Goal: Use online tool/utility: Utilize a website feature to perform a specific function

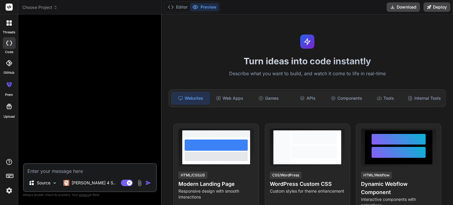
type textarea "x"
click at [9, 190] on img at bounding box center [9, 190] width 10 height 10
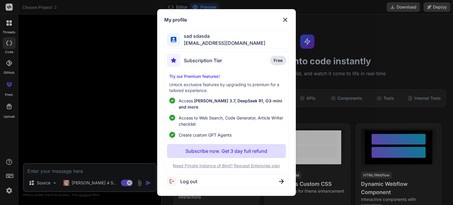
drag, startPoint x: 62, startPoint y: 97, endPoint x: 63, endPoint y: 54, distance: 42.5
click at [62, 96] on div "My profile sad sdasda [EMAIL_ADDRESS][DOMAIN_NAME] Subscription Tier Free Try o…" at bounding box center [226, 102] width 453 height 205
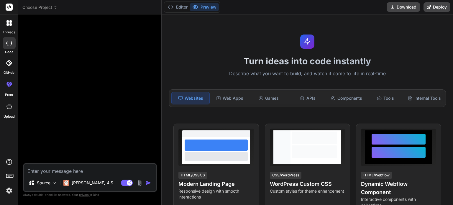
click at [49, 10] on span "Choose Project" at bounding box center [39, 7] width 35 height 6
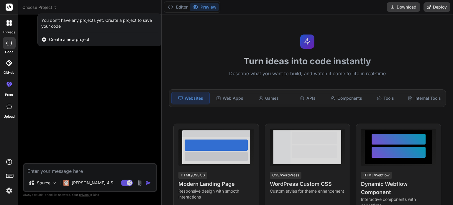
click at [52, 36] on div "Create a new project" at bounding box center [100, 39] width 124 height 13
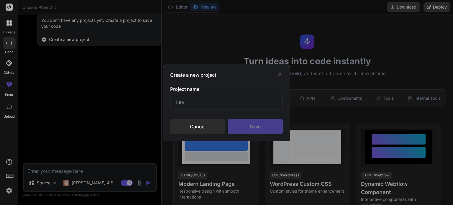
drag, startPoint x: 198, startPoint y: 124, endPoint x: 75, endPoint y: 157, distance: 126.3
click at [194, 126] on div "Cancel" at bounding box center [197, 126] width 55 height 15
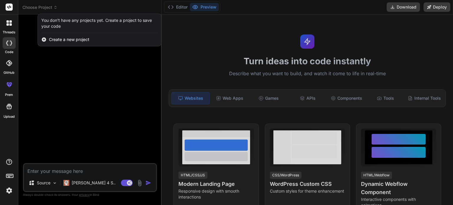
click at [55, 173] on div at bounding box center [226, 102] width 453 height 205
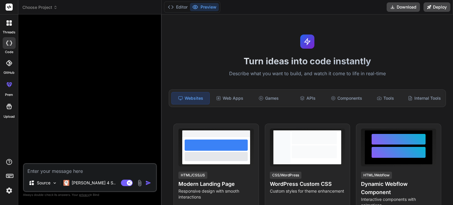
click at [55, 169] on textarea at bounding box center [90, 169] width 132 height 11
paste textarea "Lor ips do sitame Consec adipisc elitseddo. E tempori utla e DoloREM aliquae ad…"
type textarea "Lor ips do sitame Consec adipisc elitseddo. E tempori utla e DoloREM aliquae ad…"
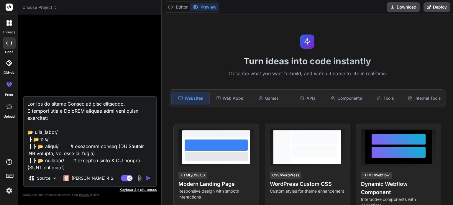
scroll to position [1557, 0]
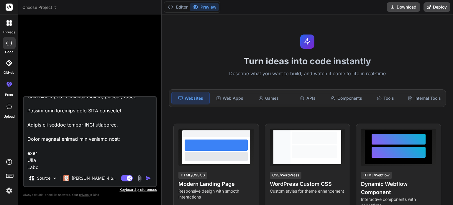
type textarea "x"
type textarea "Lor ips do sitame Consec adipisc elitseddo. E tempori utla e DoloREM aliquae ad…"
type textarea "x"
type textarea "Lor ips do sitame Consec adipisc elitseddo. E tempori utla e DoloREM aliquae ad…"
type textarea "x"
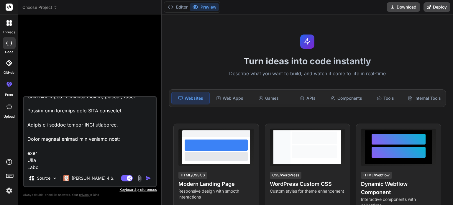
type textarea "Lor ips do sitame Consec adipisc elitseddo. E tempori utla e DoloREM aliquae ad…"
type textarea "x"
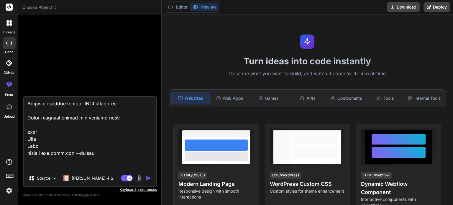
type textarea "Lor ips do sitame Consec adipisc elitseddo. E tempori utla e DoloREM aliquae ad…"
type textarea "x"
type textarea "Lor ips do sitame Consec adipisc elitseddo. E tempori utla e DoloREM aliquae ad…"
type textarea "x"
type textarea "Lor ips do sitame Consec adipisc elitseddo. E tempori utla e DoloREM aliquae ad…"
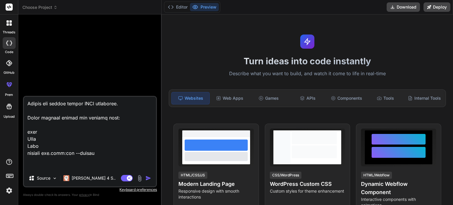
type textarea "x"
type textarea "Lor ips do sitame Consec adipisc elitseddo. E tempori utla e DoloREM aliquae ad…"
type textarea "x"
type textarea "Lor ips do sitame Consec adipisc elitseddo. E tempori utla e DoloREM aliquae ad…"
type textarea "x"
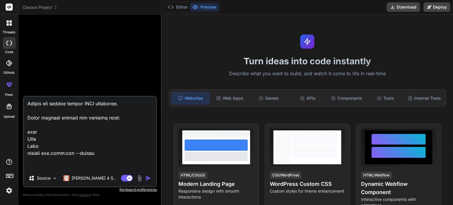
type textarea "Lor ips do sitame Consec adipisc elitseddo. E tempori utla e DoloREM aliquae ad…"
type textarea "x"
type textarea "Lor ips do sitame Consec adipisc elitseddo. E tempori utla e DoloREM aliquae ad…"
type textarea "x"
type textarea "Lor ips do sitame Consec adipisc elitseddo. E tempori utla e DoloREM aliquae ad…"
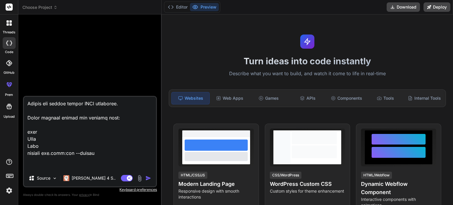
type textarea "x"
type textarea "Lor ips do sitame Consec adipisc elitseddo. E tempori utla e DoloREM aliquae ad…"
type textarea "x"
type textarea "Lor ips do sitame Consec adipisc elitseddo. E tempori utla e DoloREM aliquae ad…"
type textarea "x"
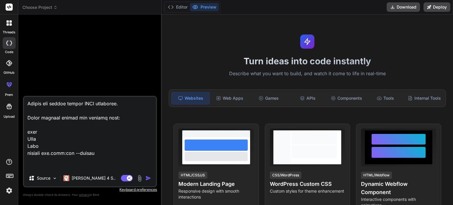
type textarea "Lor ips do sitame Consec adipisc elitseddo. E tempori utla e DoloREM aliquae ad…"
type textarea "x"
type textarea "Lor ips do sitame Consec adipisc elitseddo. E tempori utla e DoloREM aliquae ad…"
type textarea "x"
type textarea "Lor ips do sitame Consec adipisc elitseddo. E tempori utla e DoloREM aliquae ad…"
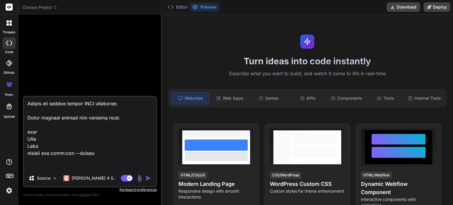
type textarea "x"
type textarea "Lor ips do sitame Consec adipisc elitseddo. E tempori utla e DoloREM aliquae ad…"
type textarea "x"
type textarea "Lor ips do sitame Consec adipisc elitseddo. E tempori utla e DoloREM aliquae ad…"
type textarea "x"
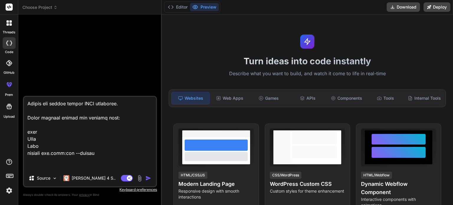
type textarea "Lor ips do sitame Consec adipisc elitseddo. E tempori utla e DoloREM aliquae ad…"
type textarea "x"
type textarea "Lor ips do sitame Consec adipisc elitseddo. E tempori utla e DoloREM aliquae ad…"
type textarea "x"
type textarea "Lor ips do sitame Consec adipisc elitseddo. E tempori utla e DoloREM aliquae ad…"
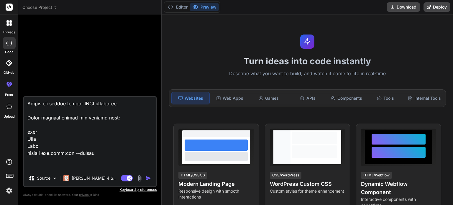
type textarea "x"
type textarea "Lor ips do sitame Consec adipisc elitseddo. E tempori utla e DoloREM aliquae ad…"
type textarea "x"
type textarea "Lor ips do sitame Consec adipisc elitseddo. E tempori utla e DoloREM aliquae ad…"
type textarea "x"
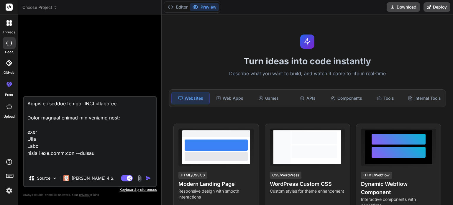
type textarea "Lor ips do sitame Consec adipisc elitseddo. E tempori utla e DoloREM aliquae ad…"
type textarea "x"
type textarea "Lor ips do sitame Consec adipisc elitseddo. E tempori utla e DoloREM aliquae ad…"
type textarea "x"
type textarea "Lor ips do sitame Consec adipisc elitseddo. E tempori utla e DoloREM aliquae ad…"
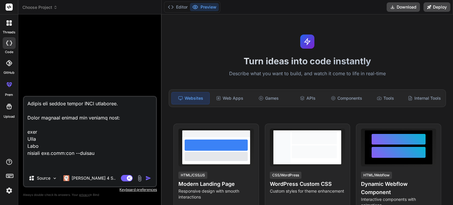
type textarea "x"
type textarea "Lor ips do sitame Consec adipisc elitseddo. E tempori utla e DoloREM aliquae ad…"
type textarea "x"
type textarea "Lor ips do sitame Consec adipisc elitseddo. E tempori utla e DoloREM aliquae ad…"
type textarea "x"
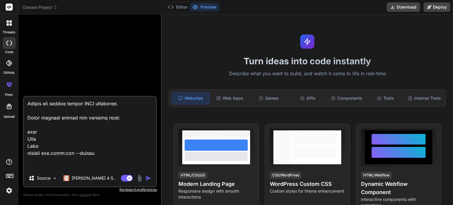
type textarea "Lor ips do sitame Consec adipisc elitseddo. E tempori utla e DoloREM aliquae ad…"
type textarea "x"
type textarea "Lor ips do sitame Consec adipisc elitseddo. E tempori utla e DoloREM aliquae ad…"
type textarea "x"
type textarea "Lor ips do sitame Consec adipisc elitseddo. E tempori utla e DoloREM aliquae ad…"
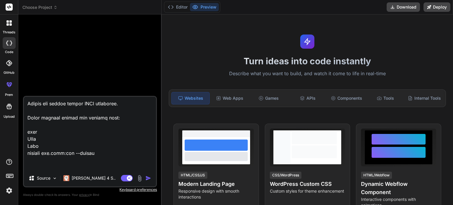
type textarea "x"
type textarea "Lor ips do sitame Consec adipisc elitseddo. E tempori utla e DoloREM aliquae ad…"
type textarea "x"
type textarea "Lor ips do sitame Consec adipisc elitseddo. E tempori utla e DoloREM aliquae ad…"
type textarea "x"
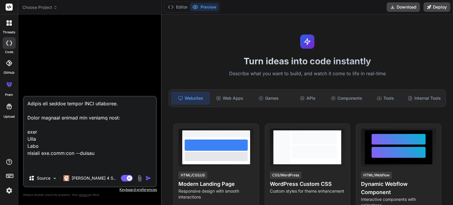
type textarea "Lor ips do sitame Consec adipisc elitseddo. E tempori utla e DoloREM aliquae ad…"
type textarea "x"
type textarea "Lor ips do sitame Consec adipisc elitseddo. E tempori utla e DoloREM aliquae ad…"
type textarea "x"
type textarea "Lor ips do sitame Consec adipisc elitseddo. E tempori utla e DoloREM aliquae ad…"
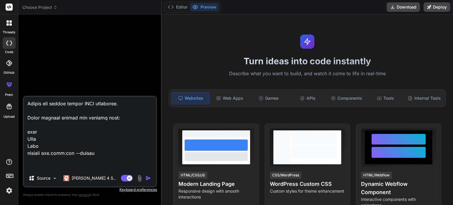
type textarea "x"
type textarea "Lor ips do sitame Consec adipisc elitseddo. E tempori utla e DoloREM aliquae ad…"
type textarea "x"
type textarea "Lor ips do sitame Consec adipisc elitseddo. E tempori utla e DoloREM aliquae ad…"
type textarea "x"
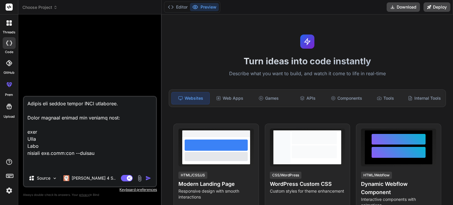
type textarea "Lor ips do sitame Consec adipisc elitseddo. E tempori utla e DoloREM aliquae ad…"
type textarea "x"
type textarea "Lor ips do sitame Consec adipisc elitseddo. E tempori utla e DoloREM aliquae ad…"
type textarea "x"
type textarea "Lor ips do sitame Consec adipisc elitseddo. E tempori utla e DoloREM aliquae ad…"
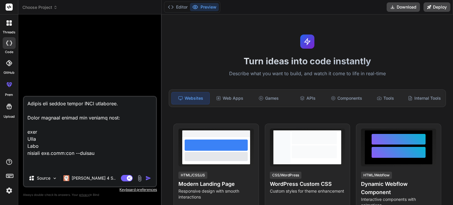
type textarea "x"
type textarea "Lor ips do sitame Consec adipisc elitseddo. E tempori utla e DoloREM aliquae ad…"
type textarea "x"
type textarea "Lor ips do sitame Consec adipisc elitseddo. E tempori utla e DoloREM aliquae ad…"
type textarea "x"
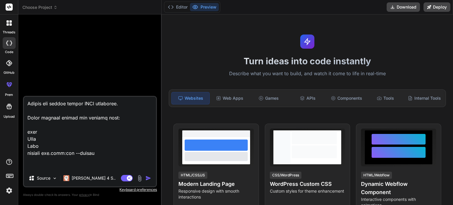
type textarea "Lor ips do sitame Consec adipisc elitseddo. E tempori utla e DoloREM aliquae ad…"
type textarea "x"
type textarea "Lor ips do sitame Consec adipisc elitseddo. E tempori utla e DoloREM aliquae ad…"
type textarea "x"
type textarea "Lor ips do sitame Consec adipisc elitseddo. E tempori utla e DoloREM aliquae ad…"
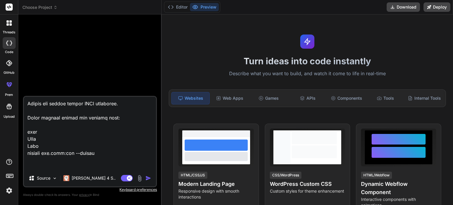
type textarea "x"
type textarea "Lor ips do sitame Consec adipisc elitseddo. E tempori utla e DoloREM aliquae ad…"
type textarea "x"
type textarea "Lor ips do sitame Consec adipisc elitseddo. E tempori utla e DoloREM aliquae ad…"
type textarea "x"
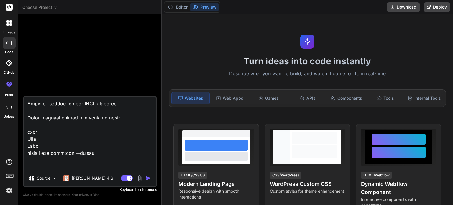
type textarea "Lor ips do sitame Consec adipisc elitseddo. E tempori utla e DoloREM aliquae ad…"
type textarea "x"
type textarea "Lor ips do sitame Consec adipisc elitseddo. E tempori utla e DoloREM aliquae ad…"
type textarea "x"
type textarea "Lor ips do sitame Consec adipisc elitseddo. E tempori utla e DoloREM aliquae ad…"
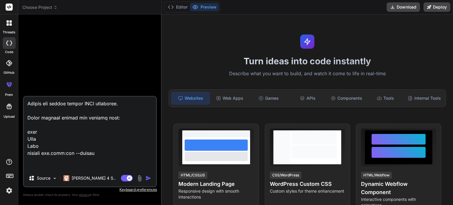
type textarea "x"
type textarea "Lor ips do sitame Consec adipisc elitseddo. E tempori utla e DoloREM aliquae ad…"
type textarea "x"
type textarea "Lor ips do sitame Consec adipisc elitseddo. E tempori utla e DoloREM aliquae ad…"
type textarea "x"
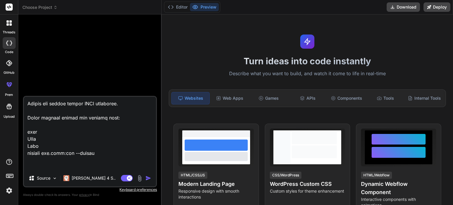
type textarea "Lor ips do sitame Consec adipisc elitseddo. E tempori utla e DoloREM aliquae ad…"
type textarea "x"
type textarea "Lor ips do sitame Consec adipisc elitseddo. E tempori utla e DoloREM aliquae ad…"
type textarea "x"
type textarea "Lor ips do sitame Consec adipisc elitseddo. E tempori utla e DoloREM aliquae ad…"
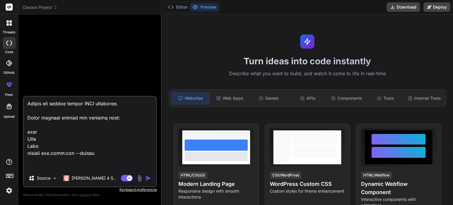
type textarea "x"
type textarea "Lor ips do sitame Consec adipisc elitseddo. E tempori utla e DoloREM aliquae ad…"
type textarea "x"
type textarea "Lor ips do sitame Consec adipisc elitseddo. E tempori utla e DoloREM aliquae ad…"
type textarea "x"
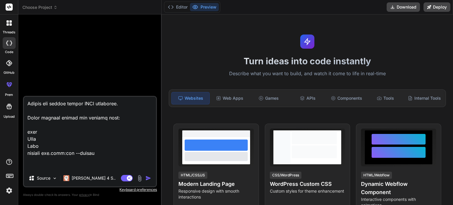
type textarea "Lor ips do sitame Consec adipisc elitseddo. E tempori utla e DoloREM aliquae ad…"
type textarea "x"
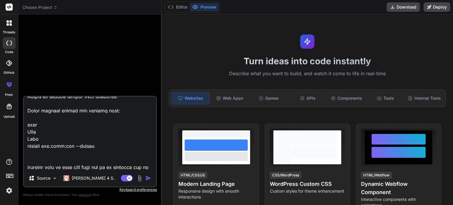
type textarea "Lor ips do sitame Consec adipisc elitseddo. E tempori utla e DoloREM aliquae ad…"
type textarea "x"
type textarea "Lor ips do sitame Consec adipisc elitseddo. E tempori utla e DoloREM aliquae ad…"
type textarea "x"
type textarea "Lor ips do sitame Consec adipisc elitseddo. E tempori utla e DoloREM aliquae ad…"
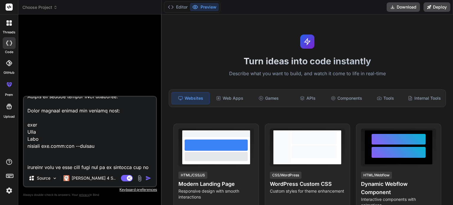
type textarea "x"
type textarea "Lor ips do sitame Consec adipisc elitseddo. E tempori utla e DoloREM aliquae ad…"
type textarea "x"
type textarea "Lor ips do sitame Consec adipisc elitseddo. E tempori utla e DoloREM aliquae ad…"
type textarea "x"
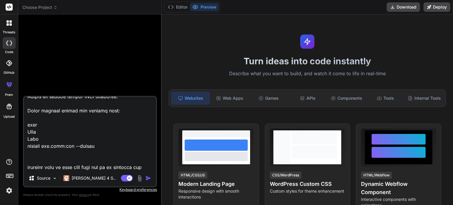
type textarea "Lor ips do sitame Consec adipisc elitseddo. E tempori utla e DoloREM aliquae ad…"
type textarea "x"
type textarea "Lor ips do sitame Consec adipisc elitseddo. E tempori utla e DoloREM aliquae ad…"
type textarea "x"
type textarea "Lor ips do sitame Consec adipisc elitseddo. E tempori utla e DoloREM aliquae ad…"
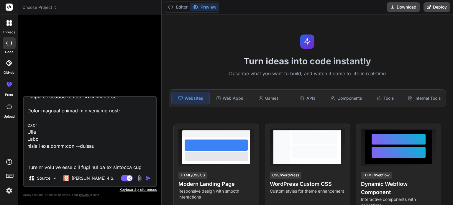
type textarea "x"
type textarea "Lor ips do sitame Consec adipisc elitseddo. E tempori utla e DoloREM aliquae ad…"
type textarea "x"
type textarea "Lor ips do sitame Consec adipisc elitseddo. E tempori utla e DoloREM aliquae ad…"
type textarea "x"
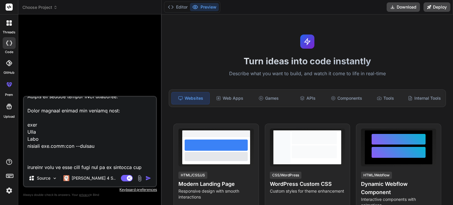
type textarea "Lor ips do sitame Consec adipisc elitseddo. E tempori utla e DoloREM aliquae ad…"
type textarea "x"
type textarea "Lor ips do sitame Consec adipisc elitseddo. E tempori utla e DoloREM aliquae ad…"
type textarea "x"
type textarea "Lor ips do sitame Consec adipisc elitseddo. E tempori utla e DoloREM aliquae ad…"
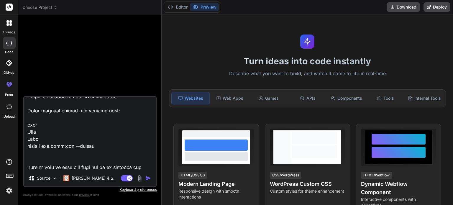
type textarea "x"
type textarea "Lor ips do sitame Consec adipisc elitseddo. E tempori utla e DoloREM aliquae ad…"
type textarea "x"
type textarea "Lor ips do sitame Consec adipisc elitseddo. E tempori utla e DoloREM aliquae ad…"
type textarea "x"
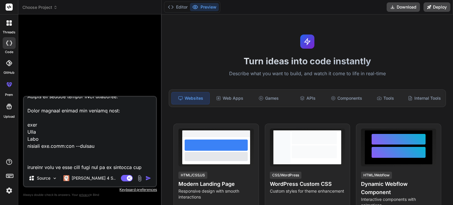
type textarea "Lor ips do sitame Consec adipisc elitseddo. E tempori utla e DoloREM aliquae ad…"
type textarea "x"
type textarea "Lor ips do sitame Consec adipisc elitseddo. E tempori utla e DoloREM aliquae ad…"
type textarea "x"
type textarea "Lor ips do sitame Consec adipisc elitseddo. E tempori utla e DoloREM aliquae ad…"
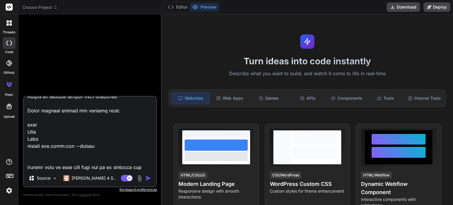
type textarea "x"
type textarea "Lor ips do sitame Consec adipisc elitseddo. E tempori utla e DoloREM aliquae ad…"
type textarea "x"
type textarea "Lor ips do sitame Consec adipisc elitseddo. E tempori utla e DoloREM aliquae ad…"
type textarea "x"
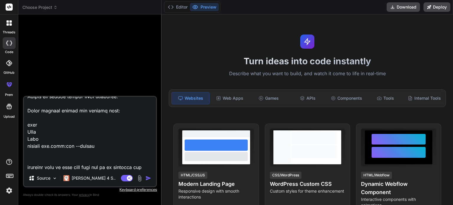
type textarea "Lor ips do sitame Consec adipisc elitseddo. E tempori utla e DoloREM aliquae ad…"
type textarea "x"
type textarea "Lor ips do sitame Consec adipisc elitseddo. E tempori utla e DoloREM aliquae ad…"
type textarea "x"
type textarea "Lor ips do sitame Consec adipisc elitseddo. E tempori utla e DoloREM aliquae ad…"
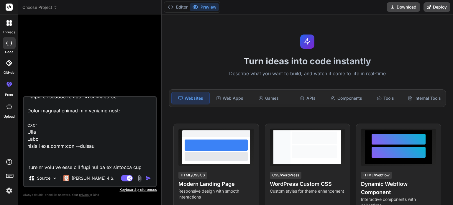
type textarea "x"
type textarea "Lor ips do sitame Consec adipisc elitseddo. E tempori utla e DoloREM aliquae ad…"
type textarea "x"
type textarea "Lor ips do sitame Consec adipisc elitseddo. E tempori utla e DoloREM aliquae ad…"
type textarea "x"
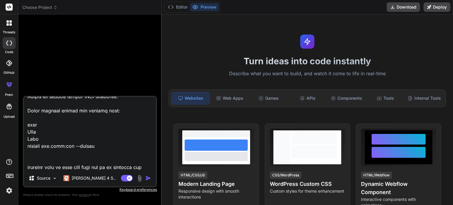
type textarea "Lor ips do sitame Consec adipisc elitseddo. E tempori utla e DoloREM aliquae ad…"
type textarea "x"
type textarea "Lor ips do sitame Consec adipisc elitseddo. E tempori utla e DoloREM aliquae ad…"
type textarea "x"
type textarea "Lor ips do sitame Consec adipisc elitseddo. E tempori utla e DoloREM aliquae ad…"
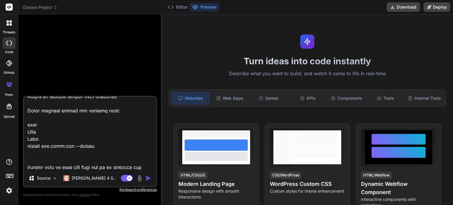
type textarea "x"
type textarea "Lor ips do sitame Consec adipisc elitseddo. E tempori utla e DoloREM aliquae ad…"
type textarea "x"
type textarea "Lor ips do sitame Consec adipisc elitseddo. E tempori utla e DoloREM aliquae ad…"
type textarea "x"
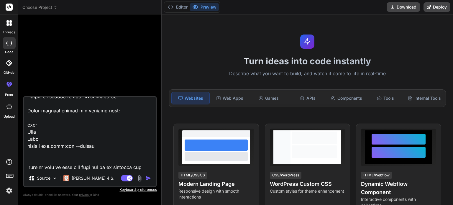
type textarea "Lor ips do sitame Consec adipisc elitseddo. E tempori utla e DoloREM aliquae ad…"
type textarea "x"
type textarea "Lor ips do sitame Consec adipisc elitseddo. E tempori utla e DoloREM aliquae ad…"
type textarea "x"
type textarea "Lor ips do sitame Consec adipisc elitseddo. E tempori utla e DoloREM aliquae ad…"
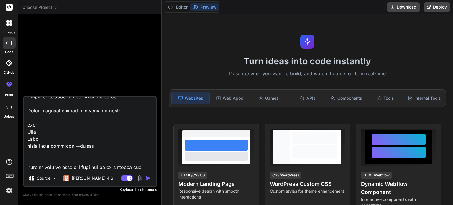
type textarea "x"
type textarea "Lor ips do sitame Consec adipisc elitseddo. E tempori utla e DoloREM aliquae ad…"
type textarea "x"
type textarea "Lor ips do sitame Consec adipisc elitseddo. E tempori utla e DoloREM aliquae ad…"
type textarea "x"
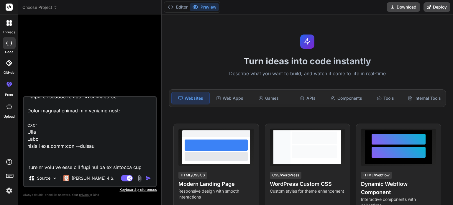
type textarea "Lor ips do sitame Consec adipisc elitseddo. E tempori utla e DoloREM aliquae ad…"
type textarea "x"
type textarea "Lor ips do sitame Consec adipisc elitseddo. E tempori utla e DoloREM aliquae ad…"
type textarea "x"
type textarea "Lor ips do sitame Consec adipisc elitseddo. E tempori utla e DoloREM aliquae ad…"
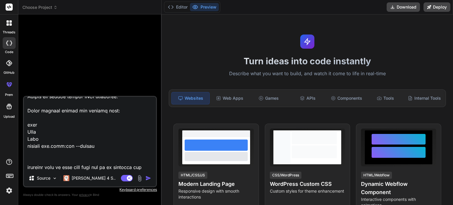
type textarea "x"
type textarea "Lor ips do sitame Consec adipisc elitseddo. E tempori utla e DoloREM aliquae ad…"
type textarea "x"
type textarea "Lor ips do sitame Consec adipisc elitseddo. E tempori utla e DoloREM aliquae ad…"
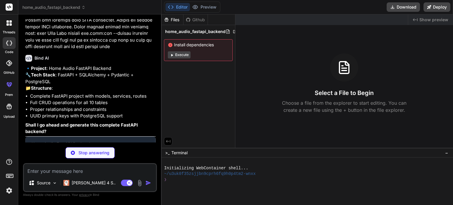
scroll to position [712, 0]
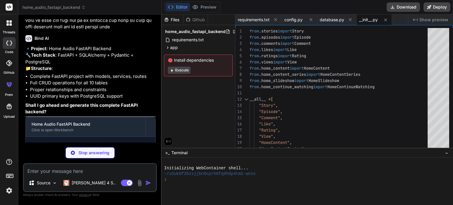
click at [178, 68] on button "Execute" at bounding box center [179, 70] width 23 height 7
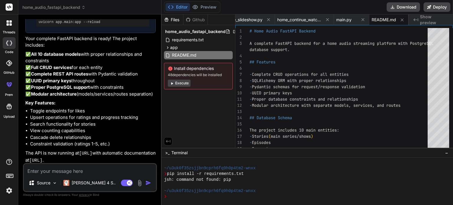
scroll to position [1194, 0]
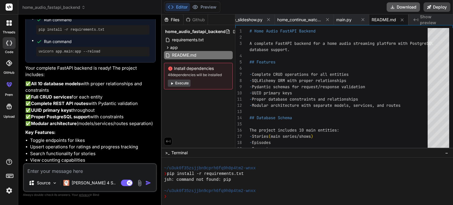
drag, startPoint x: 405, startPoint y: 7, endPoint x: 402, endPoint y: 10, distance: 4.0
click at [404, 8] on button "Download" at bounding box center [402, 6] width 33 height 9
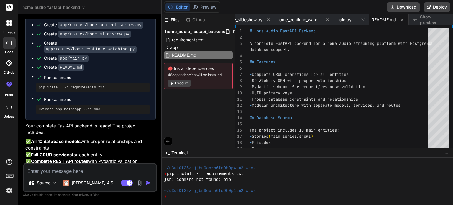
scroll to position [1136, 0]
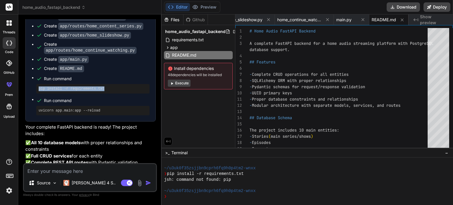
drag, startPoint x: 101, startPoint y: 75, endPoint x: 33, endPoint y: 73, distance: 67.8
copy pre "pip install -r requirements.txt"
click at [78, 174] on textarea at bounding box center [90, 169] width 132 height 11
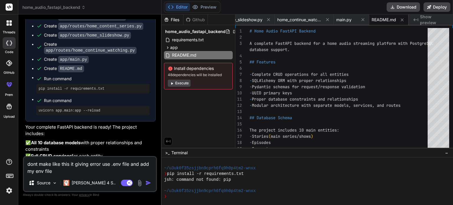
click at [139, 184] on img at bounding box center [139, 183] width 7 height 7
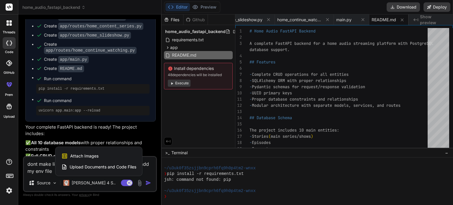
click at [91, 166] on span "Upload Documents and Code Files" at bounding box center [103, 167] width 67 height 6
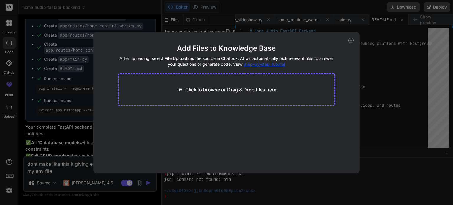
click at [224, 80] on div "Click to browse or Drag & Drop files here" at bounding box center [227, 89] width 218 height 33
click at [181, 92] on icon at bounding box center [180, 89] width 6 height 6
click at [353, 41] on icon at bounding box center [350, 40] width 5 height 5
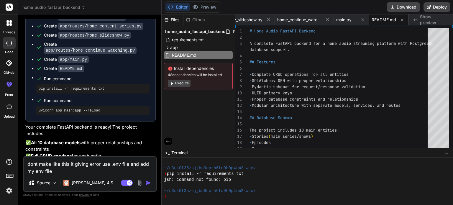
click at [73, 175] on div "dont make like this it giving error use .env file and add my env file Source [P…" at bounding box center [90, 174] width 134 height 36
click at [65, 175] on textarea "dont make like this it giving error use .env file and add my env file" at bounding box center [90, 166] width 132 height 18
click at [28, 162] on textarea "dont make like this it giving error use .env file and add my env file" at bounding box center [90, 166] width 132 height 18
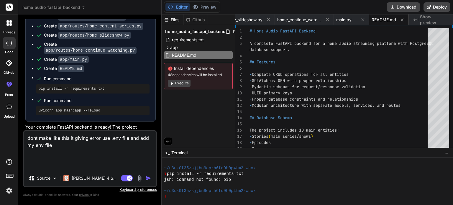
click at [40, 150] on textarea "dont make like this it giving error use .env file and add my env file" at bounding box center [90, 150] width 132 height 39
paste textarea "Uvicorn running on [URL][TECHNICAL_ID] (Press CTRL+C to quit) INFO: Started rel…"
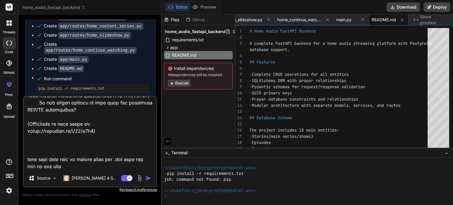
scroll to position [2534, 0]
click at [141, 169] on textarea at bounding box center [90, 133] width 132 height 73
click at [139, 175] on img at bounding box center [139, 178] width 7 height 7
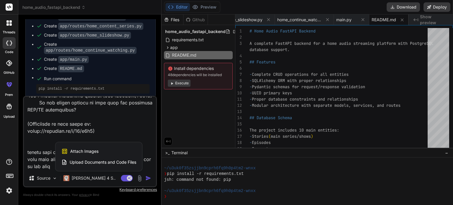
click at [116, 159] on div "Upload Documents and Code Files" at bounding box center [98, 162] width 75 height 11
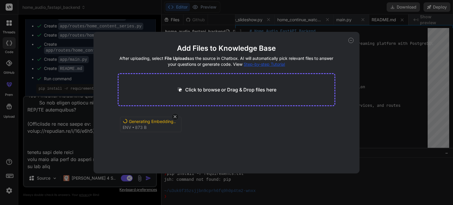
click at [353, 41] on div "Add Files to Knowledge Base After uploading, select File Uploads as the source …" at bounding box center [226, 102] width 266 height 141
click at [349, 40] on icon at bounding box center [350, 40] width 5 height 5
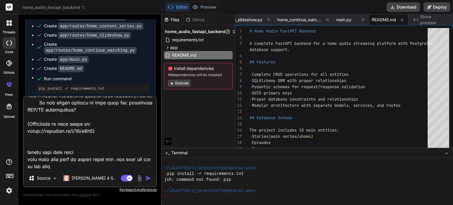
click at [98, 167] on textarea at bounding box center [90, 133] width 132 height 73
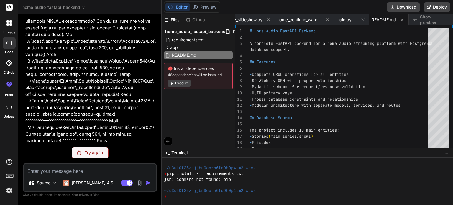
scroll to position [2015, 0]
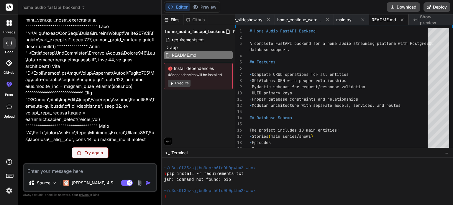
click at [94, 151] on p "Try again" at bounding box center [94, 153] width 18 height 6
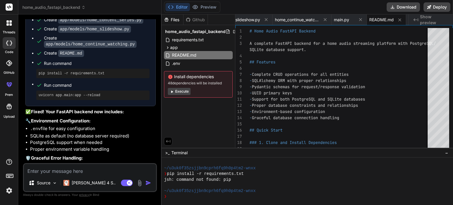
scroll to position [3034, 0]
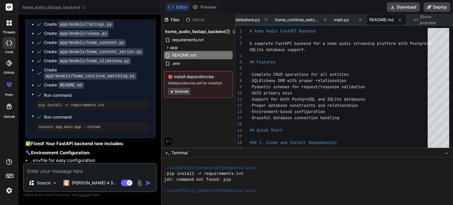
drag, startPoint x: 396, startPoint y: 8, endPoint x: 394, endPoint y: 14, distance: 6.2
click at [396, 8] on button "Download" at bounding box center [402, 6] width 33 height 9
click at [67, 171] on textarea at bounding box center [90, 169] width 132 height 11
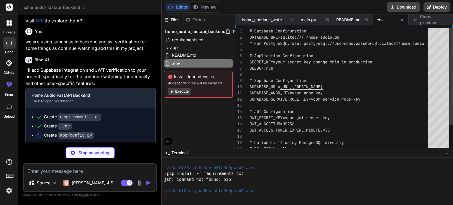
scroll to position [0, 0]
click at [307, 74] on div "# Database Configuration DATABASE_URL=sqlite:///./home_audio.db # For PostgreSQ…" at bounding box center [340, 105] width 182 height 155
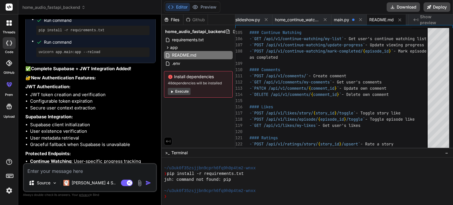
scroll to position [3744, 0]
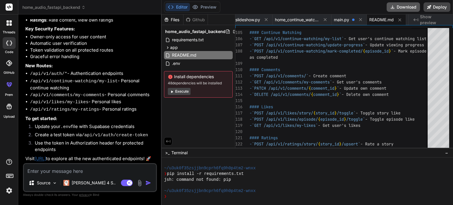
drag, startPoint x: 407, startPoint y: 4, endPoint x: 406, endPoint y: 10, distance: 6.4
click at [408, 4] on button "Download" at bounding box center [402, 6] width 33 height 9
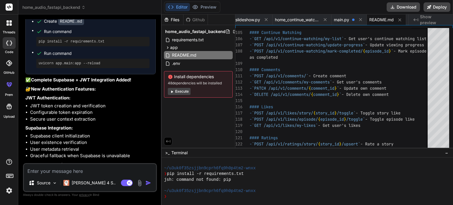
scroll to position [3508, 0]
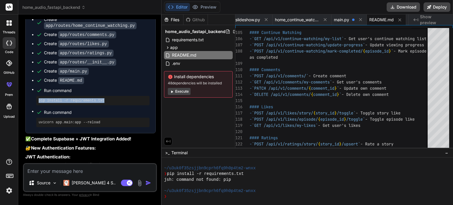
drag, startPoint x: 90, startPoint y: 102, endPoint x: 37, endPoint y: 102, distance: 52.8
click at [37, 102] on div "pip install -r requirements.txt" at bounding box center [92, 100] width 113 height 9
copy pre "pip install -r requirements.txt"
drag, startPoint x: 102, startPoint y: 121, endPoint x: 26, endPoint y: 120, distance: 75.8
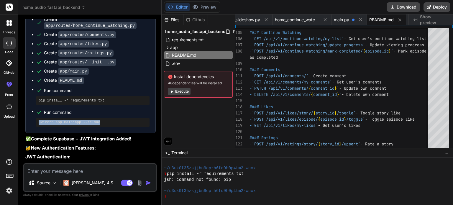
click at [26, 120] on div "Create requirements.txt Create .env Create app/config.py Create app/auth/__init…" at bounding box center [91, 35] width 130 height 195
copy pre "uvicorn app.main:app --reload"
